Goal: Transaction & Acquisition: Book appointment/travel/reservation

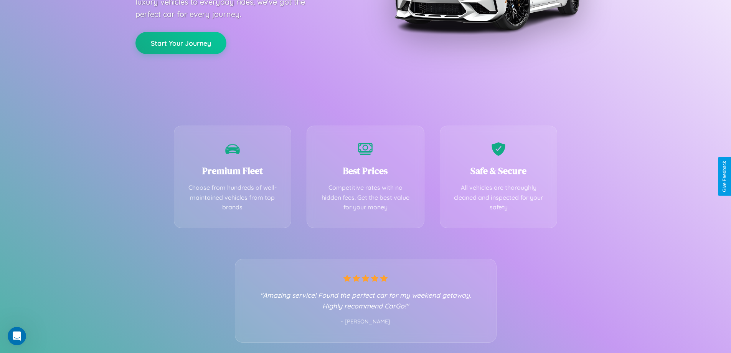
scroll to position [151, 0]
click at [365, 176] on div "Best Prices Competitive rates with no hidden fees. Get the best value for your …" at bounding box center [366, 174] width 118 height 102
click at [181, 42] on button "Start Your Journey" at bounding box center [180, 42] width 91 height 22
click at [181, 41] on button "Start Your Journey" at bounding box center [180, 42] width 91 height 22
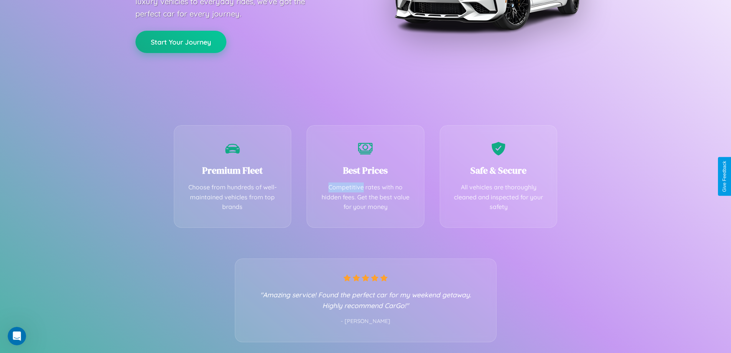
click at [181, 41] on button "Start Your Journey" at bounding box center [180, 42] width 91 height 22
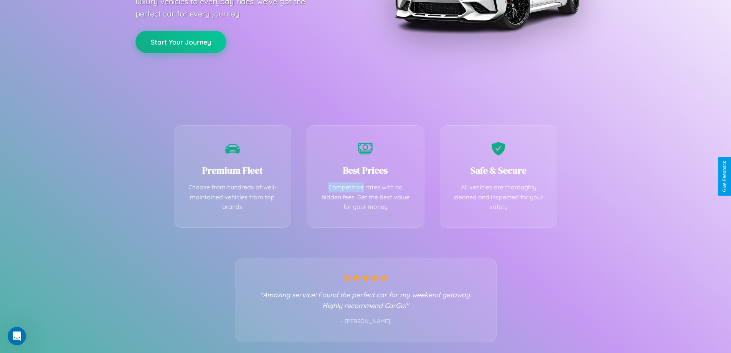
click at [181, 41] on button "Start Your Journey" at bounding box center [180, 42] width 91 height 22
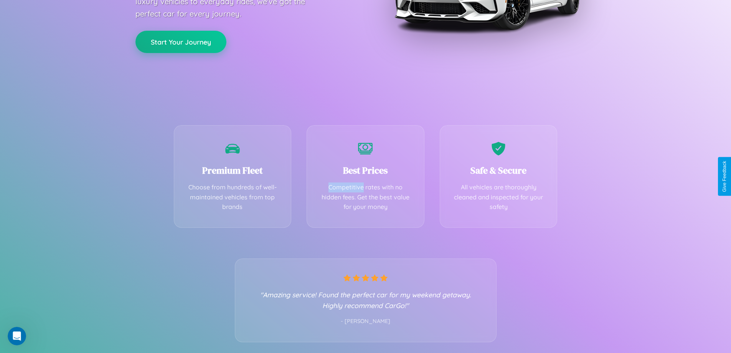
click at [181, 41] on button "Start Your Journey" at bounding box center [180, 42] width 91 height 22
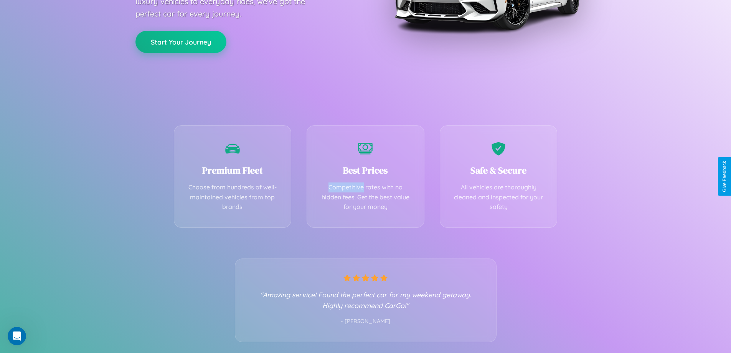
click at [181, 41] on button "Start Your Journey" at bounding box center [180, 42] width 91 height 22
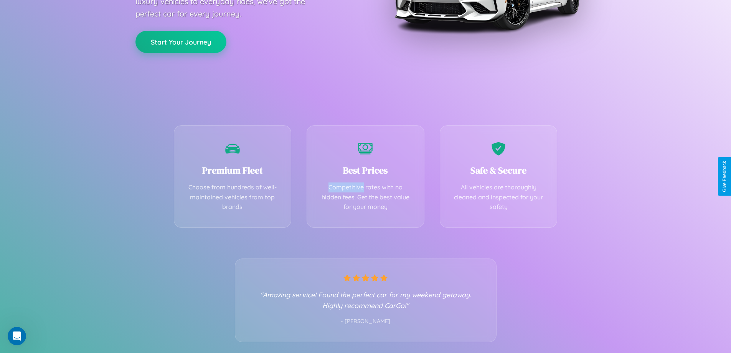
click at [181, 41] on button "Start Your Journey" at bounding box center [180, 42] width 91 height 22
